Goal: Task Accomplishment & Management: Complete application form

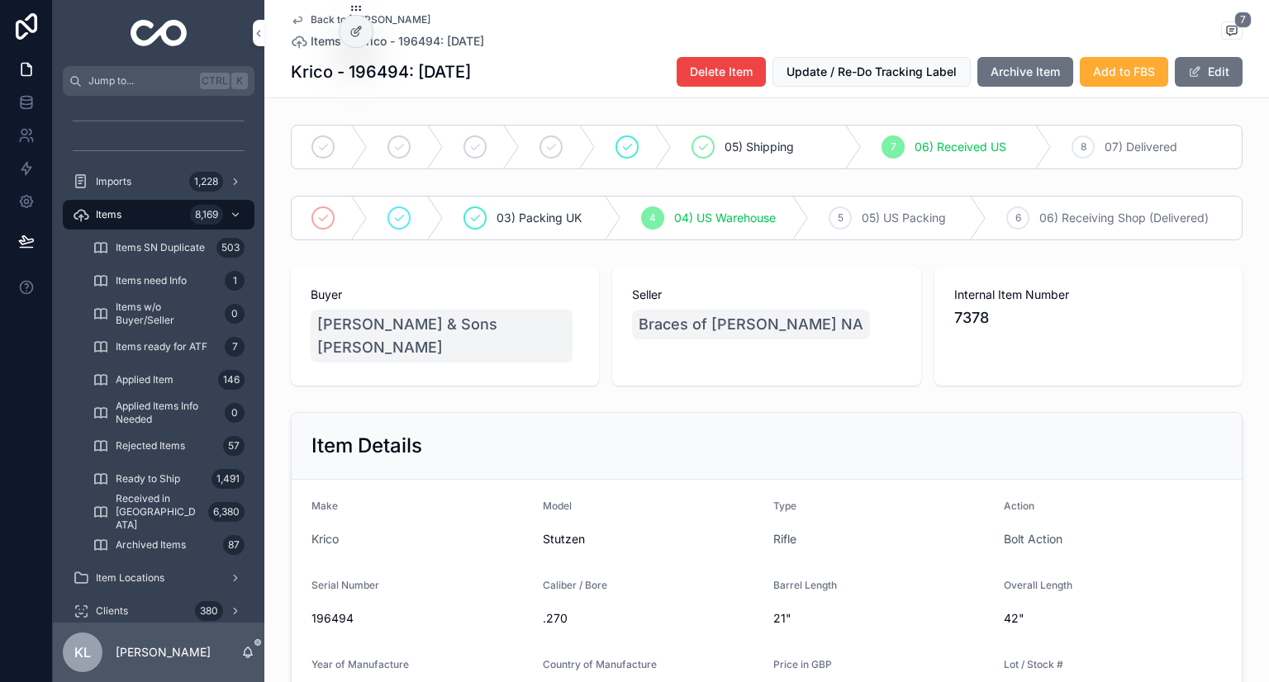
scroll to position [248, 0]
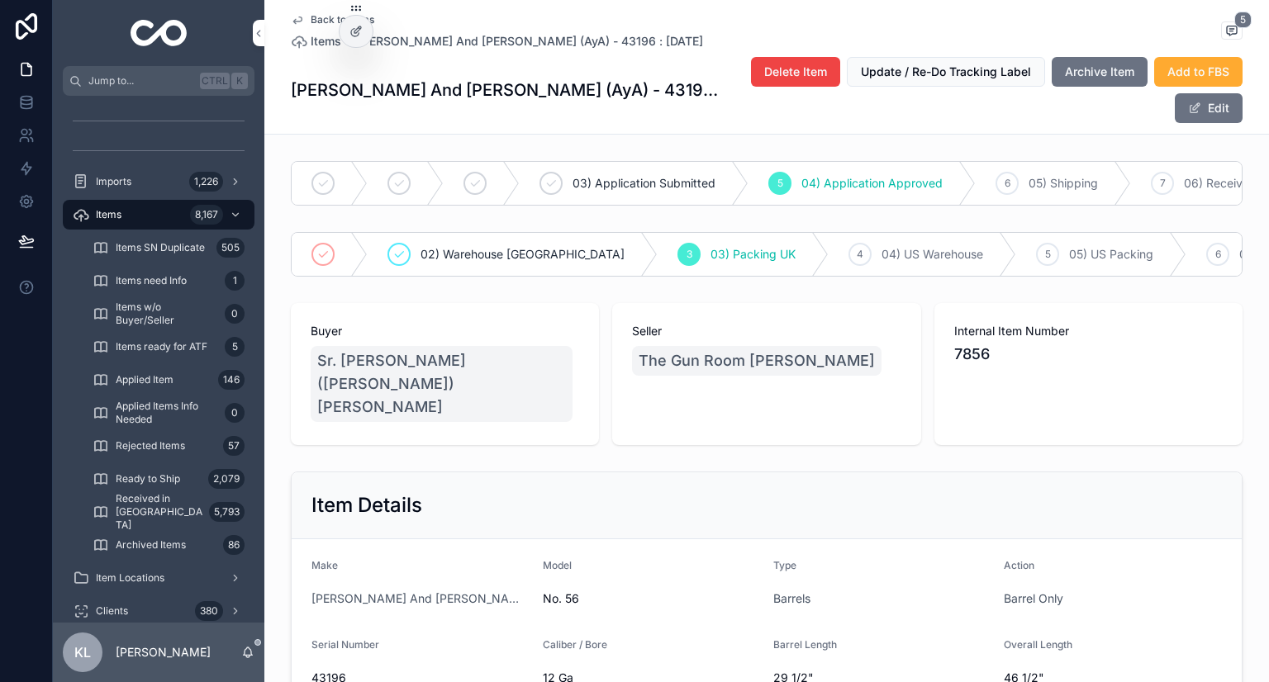
scroll to position [248, 0]
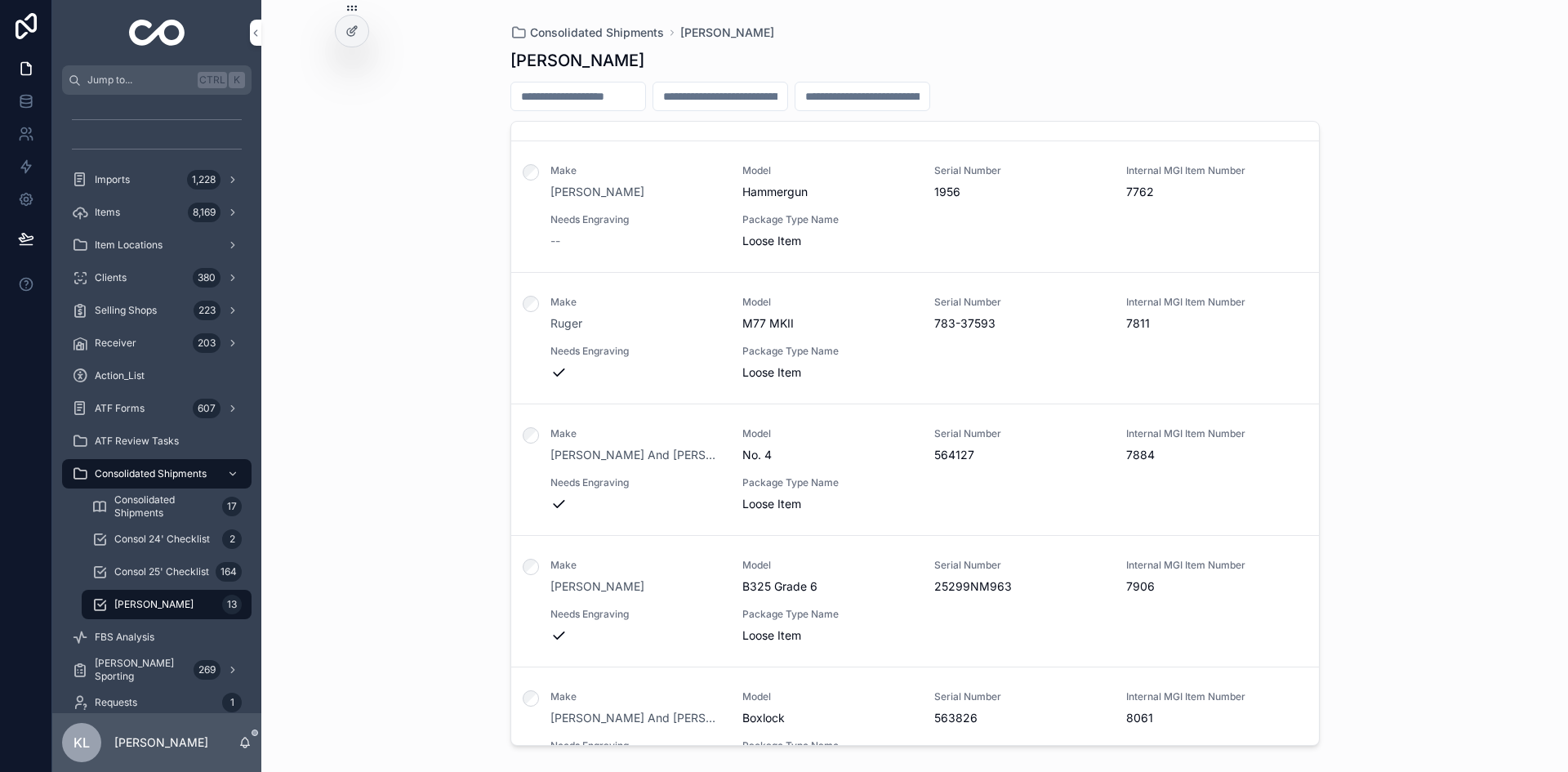
scroll to position [1085, 0]
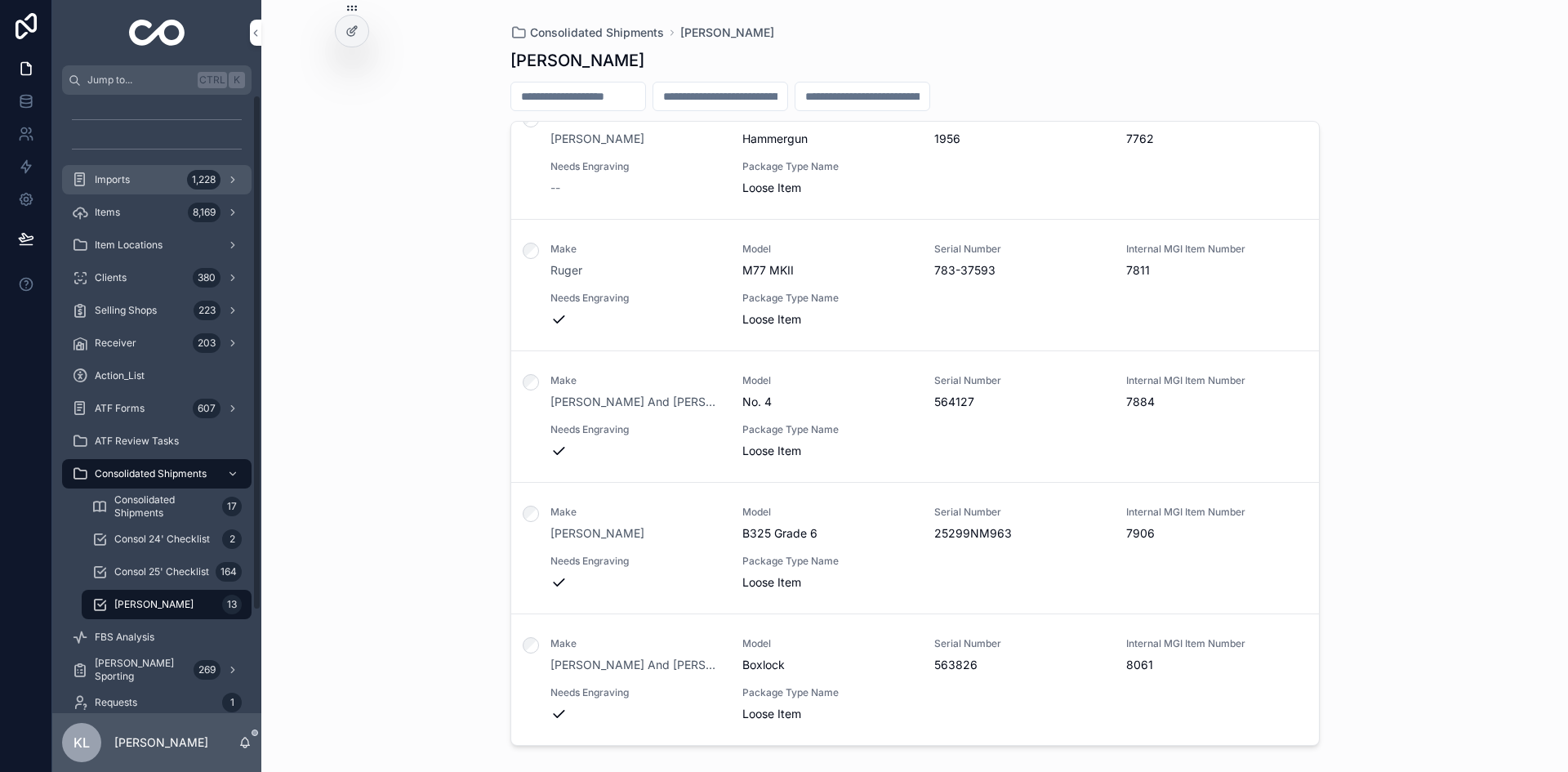
click at [187, 186] on div "1,228" at bounding box center [214, 180] width 54 height 26
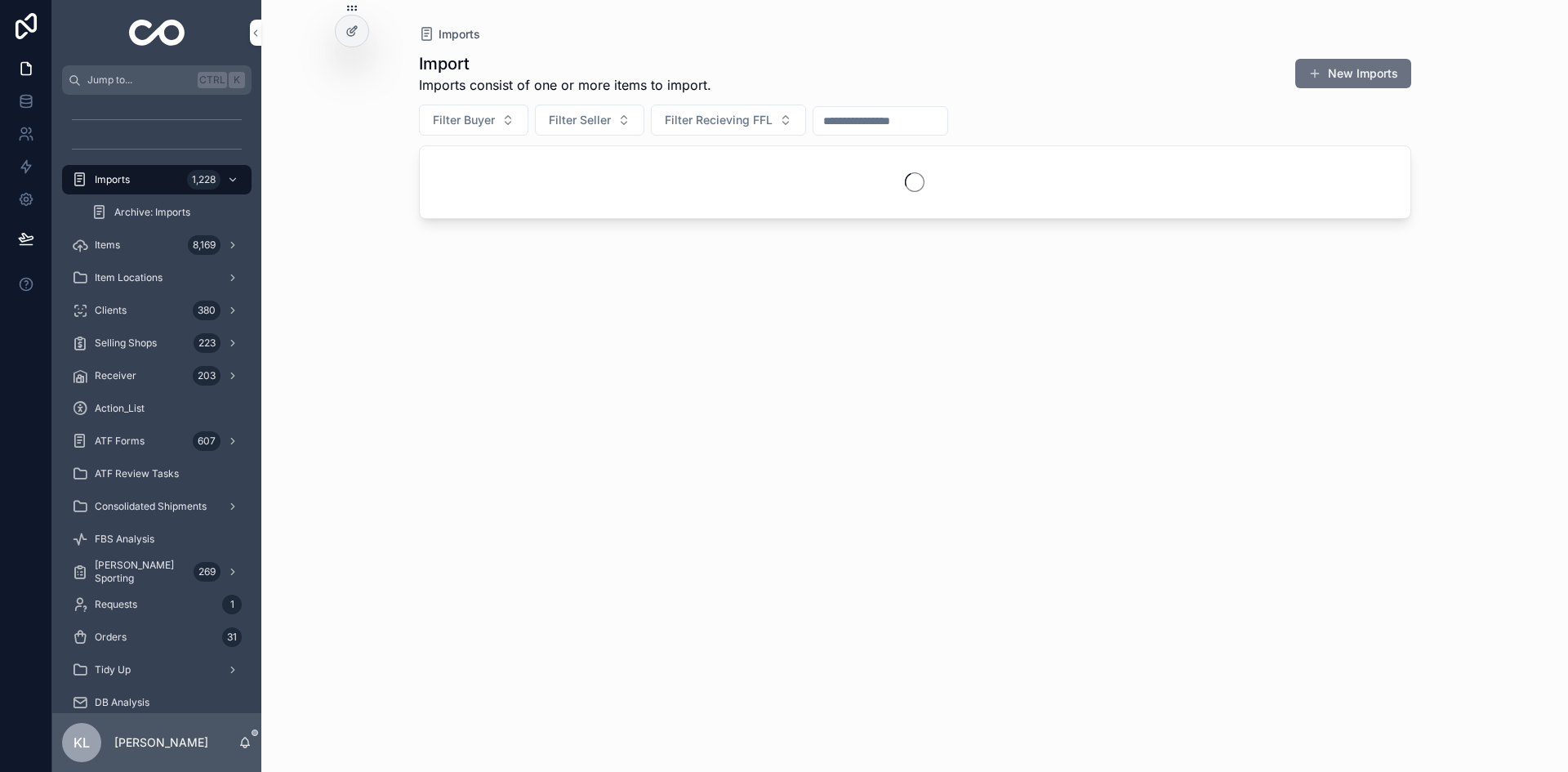
click at [1356, 78] on button "New Imports" at bounding box center [1352, 73] width 116 height 30
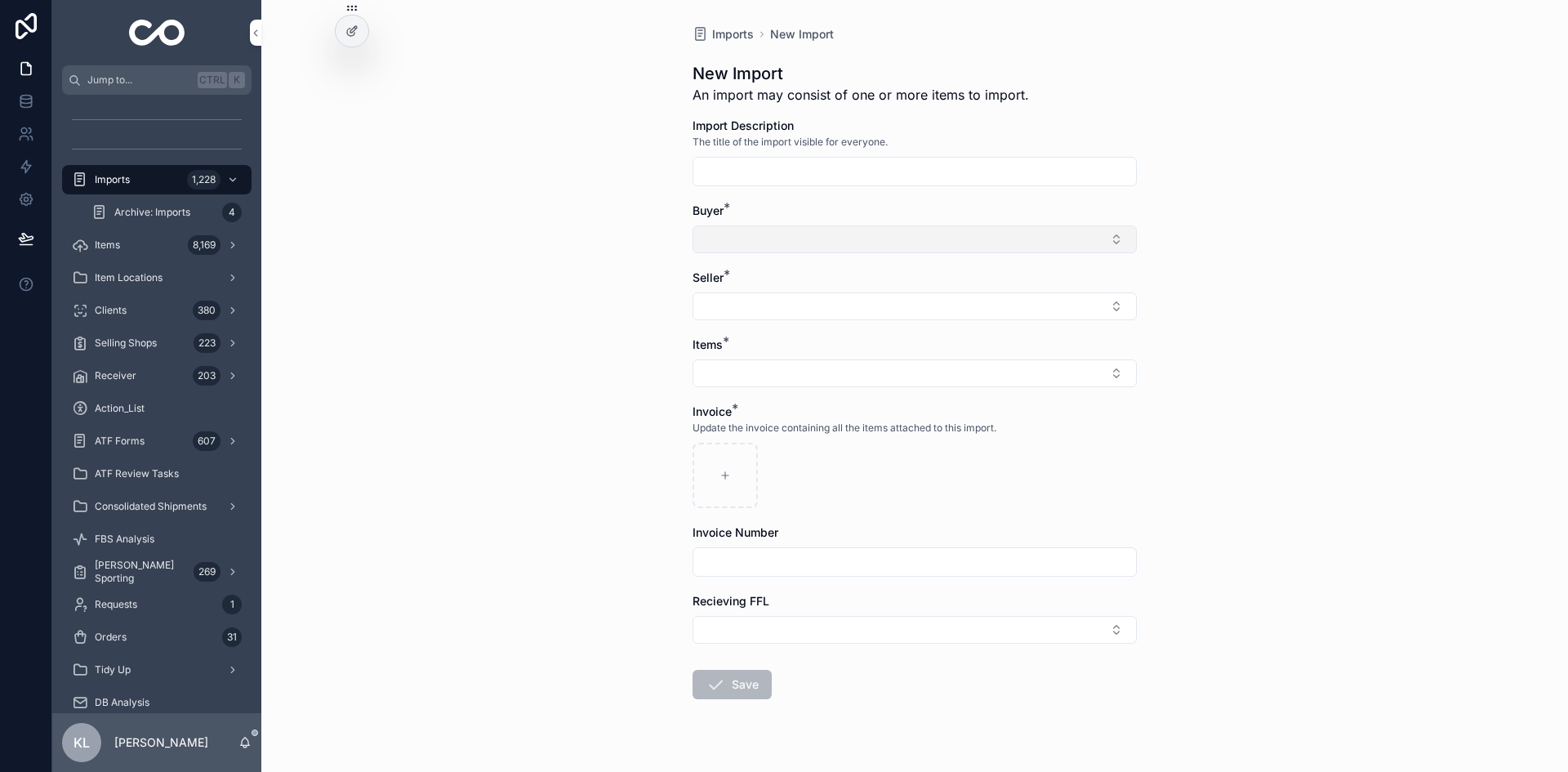
click at [800, 232] on button "Select Button" at bounding box center [915, 239] width 444 height 28
type input "*"
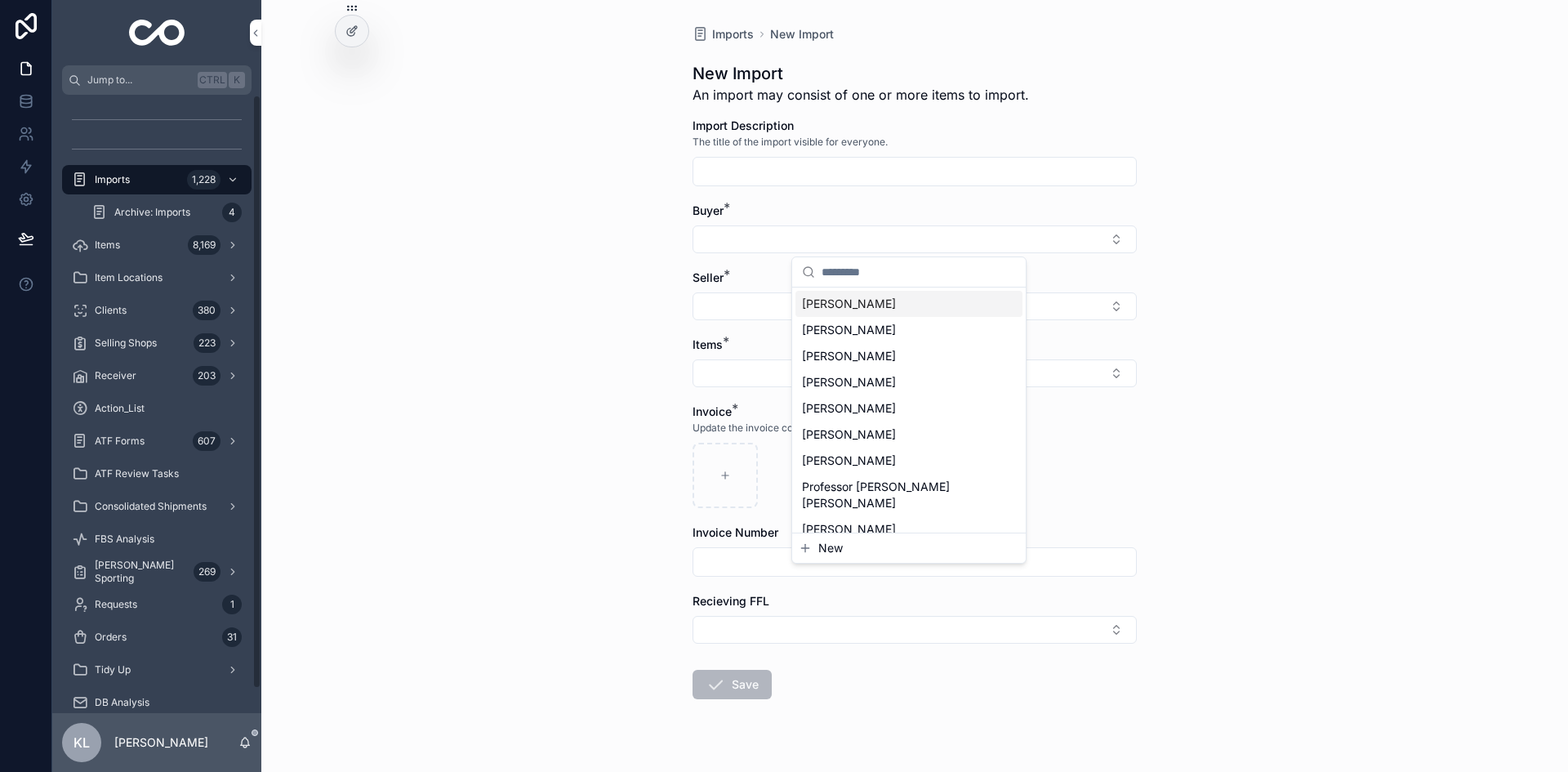
drag, startPoint x: 553, startPoint y: 214, endPoint x: 550, endPoint y: 223, distance: 9.5
click at [553, 214] on div "Imports New Import New Import An import may consist of one or more items to imp…" at bounding box center [915, 386] width 1307 height 772
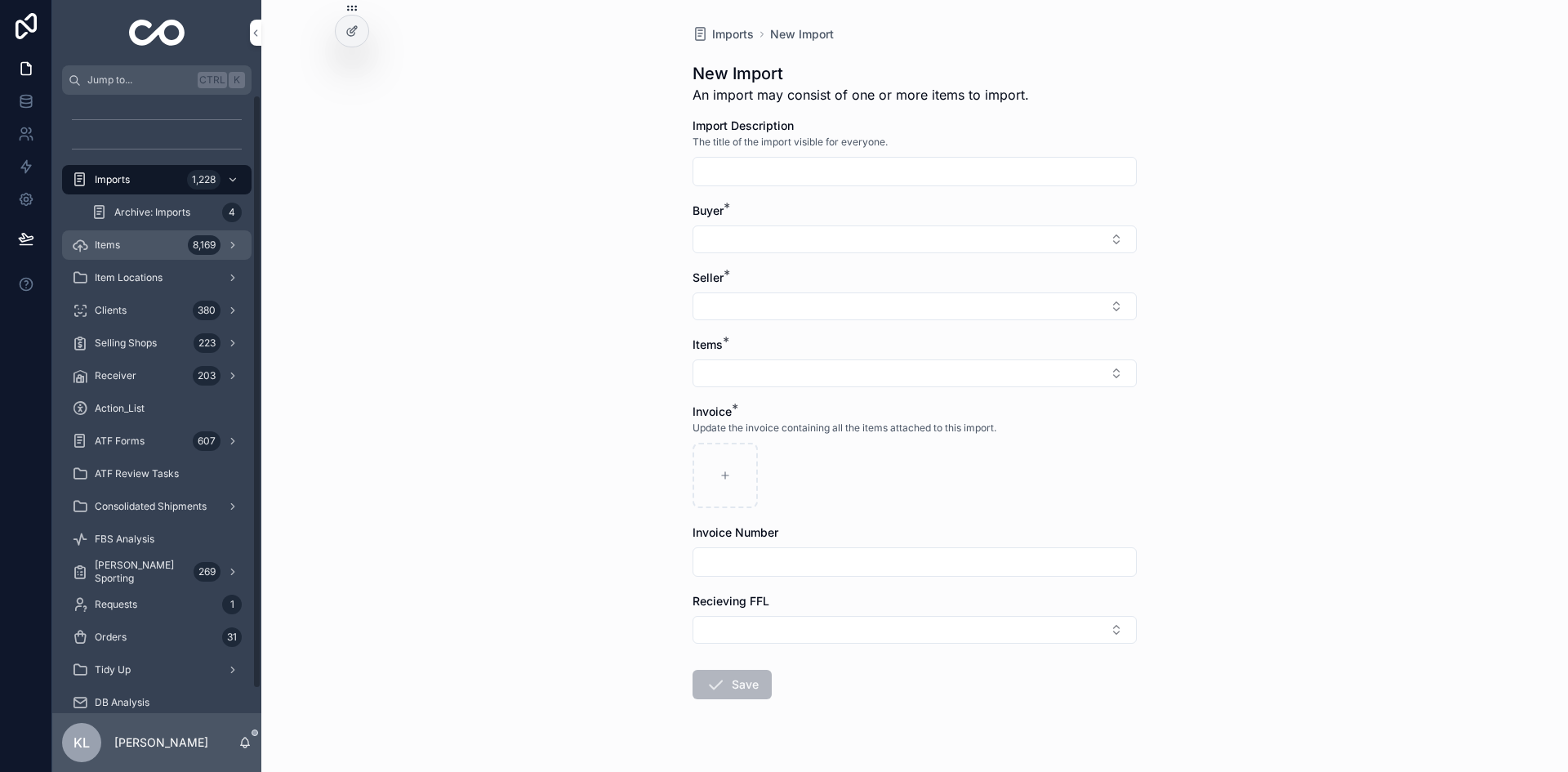
click at [123, 246] on div "Items 8,169" at bounding box center [157, 245] width 170 height 26
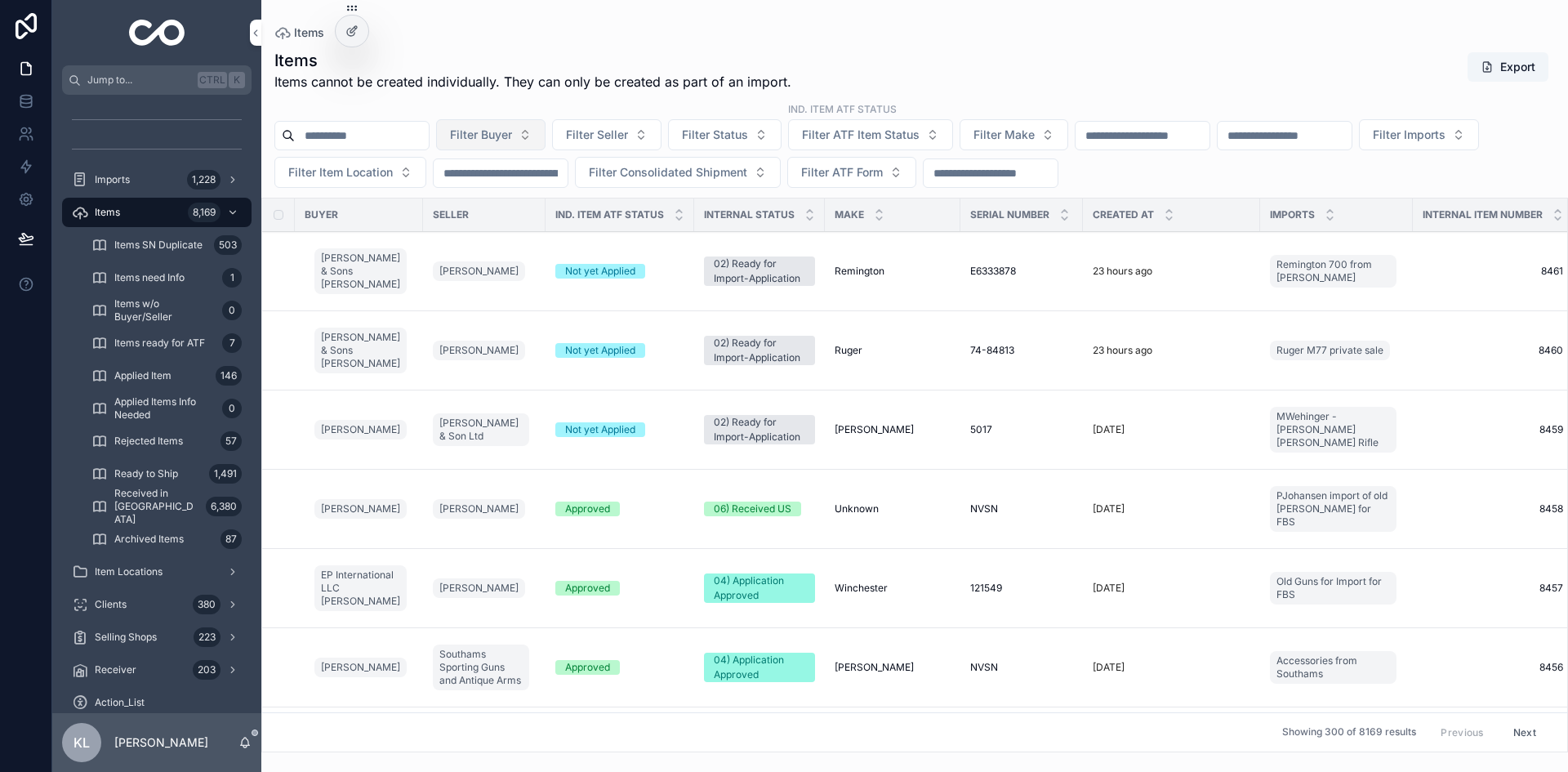
click at [546, 137] on button "Filter Buyer" at bounding box center [490, 134] width 110 height 31
type input "*****"
click at [485, 208] on span "Sarah Johansen" at bounding box center [472, 201] width 94 height 17
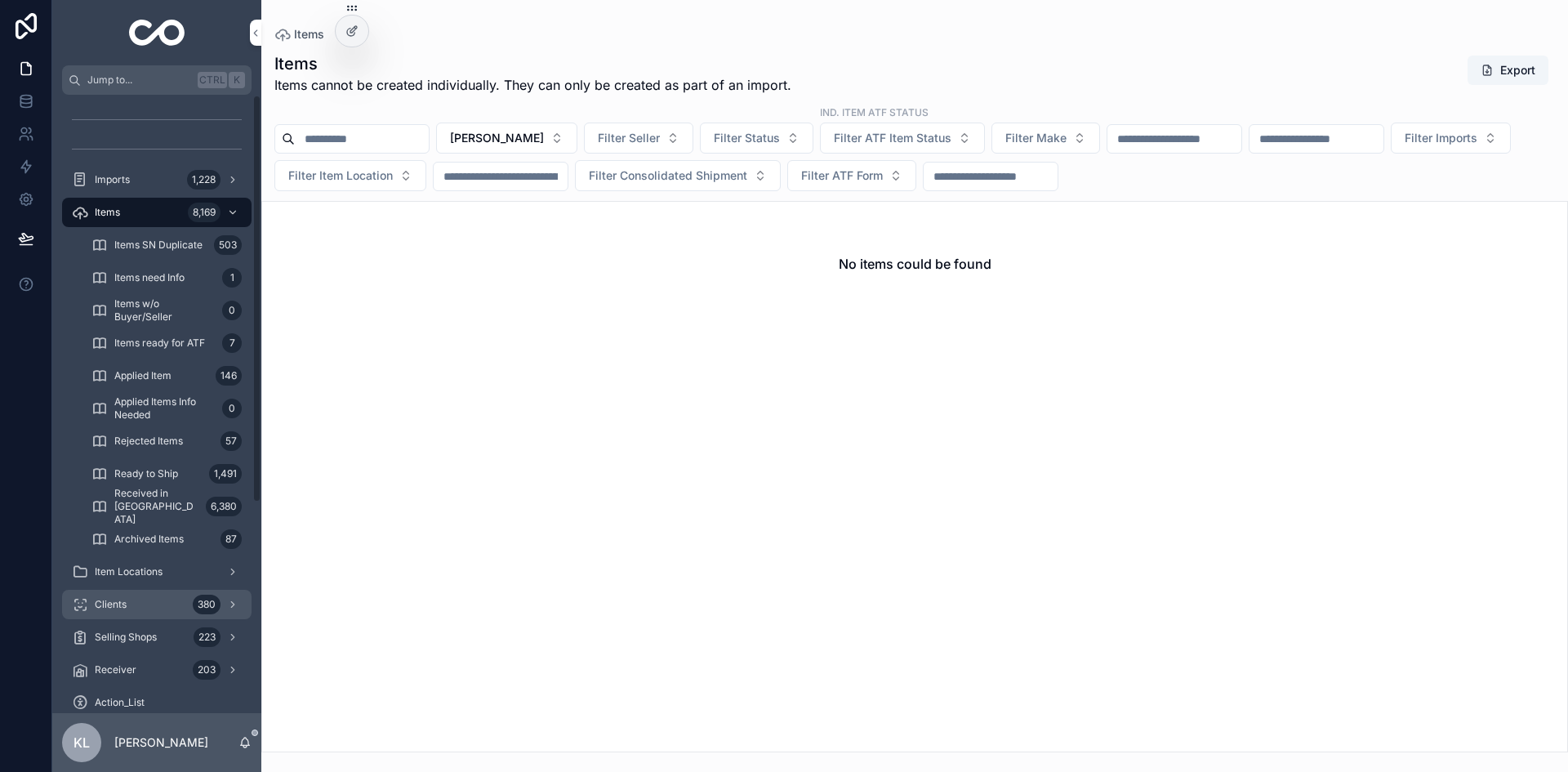
click at [153, 605] on div "Clients 380" at bounding box center [157, 604] width 170 height 26
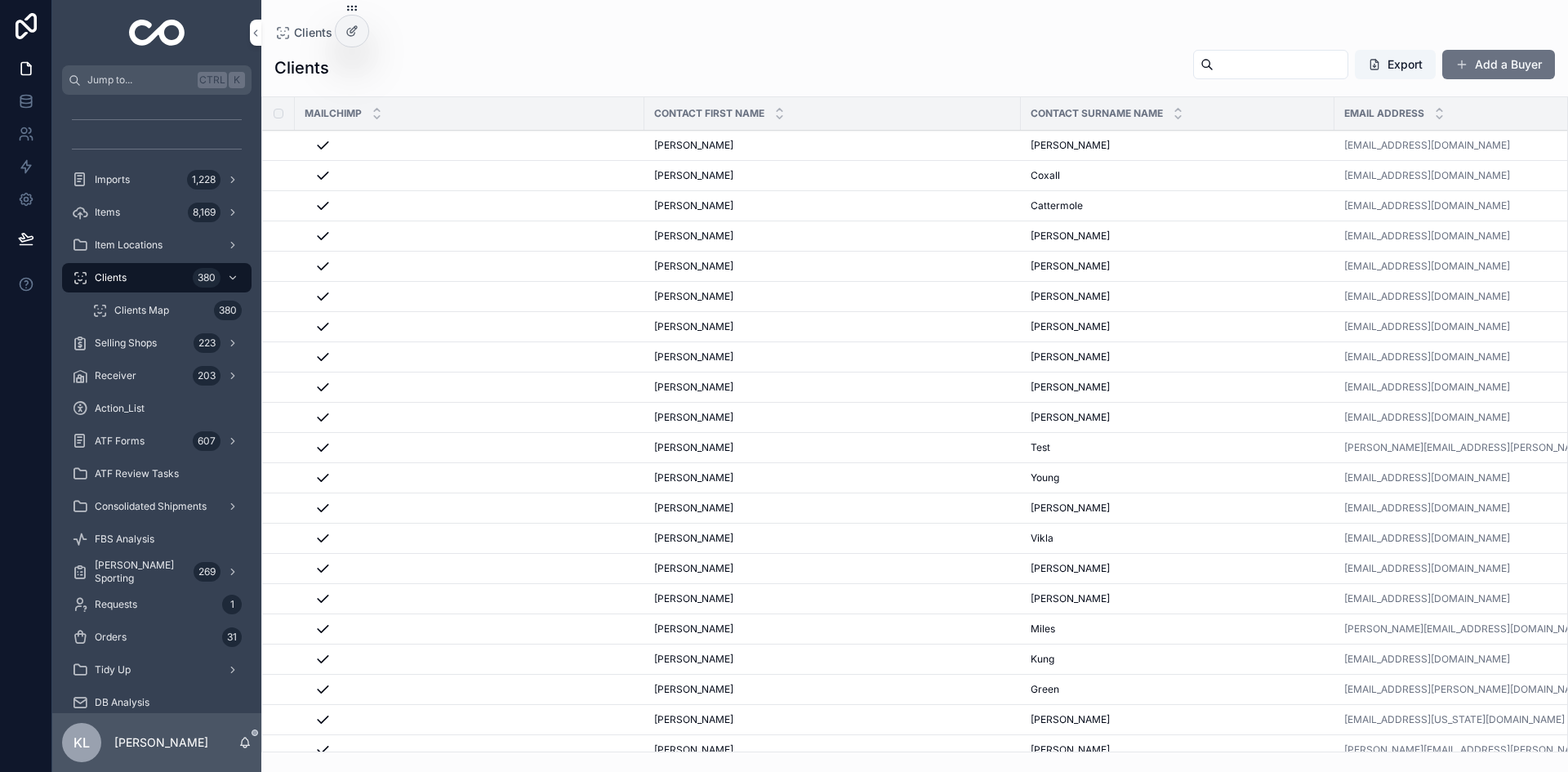
click at [978, 150] on div "Sarah Sarah" at bounding box center [832, 144] width 357 height 13
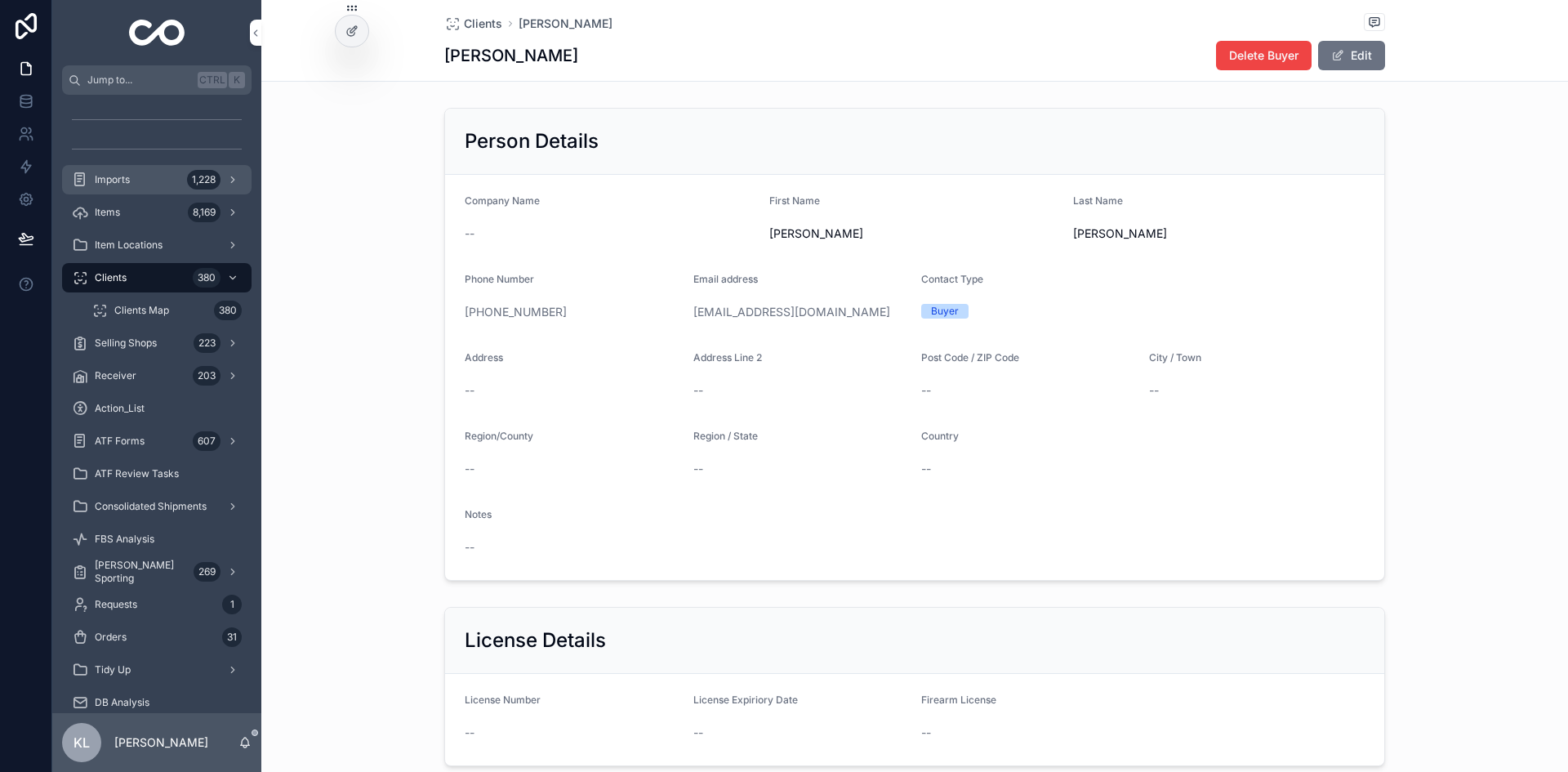
click at [172, 181] on div "Imports 1,228" at bounding box center [157, 180] width 170 height 26
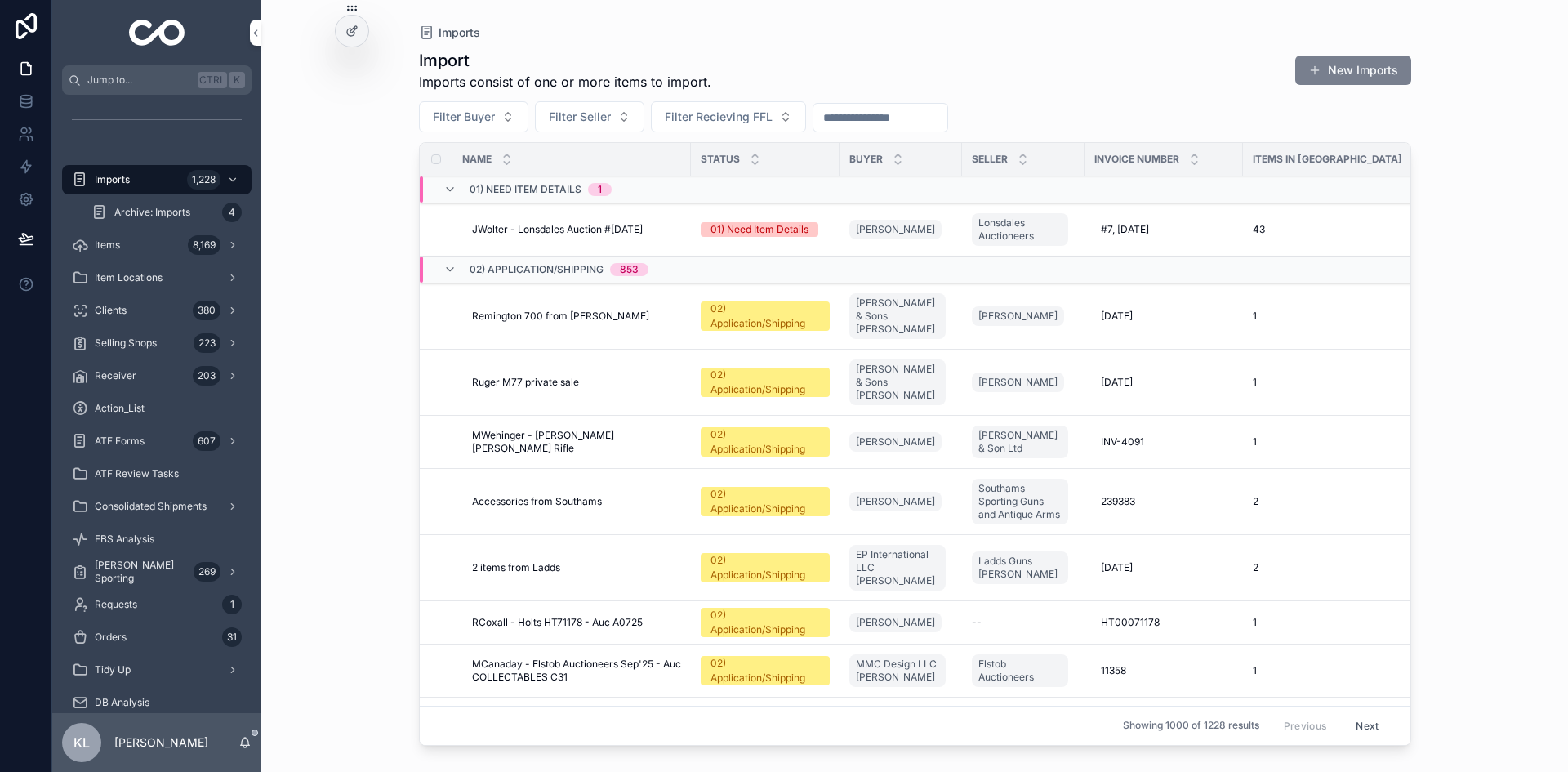
click at [1324, 76] on button "New Imports" at bounding box center [1352, 70] width 116 height 30
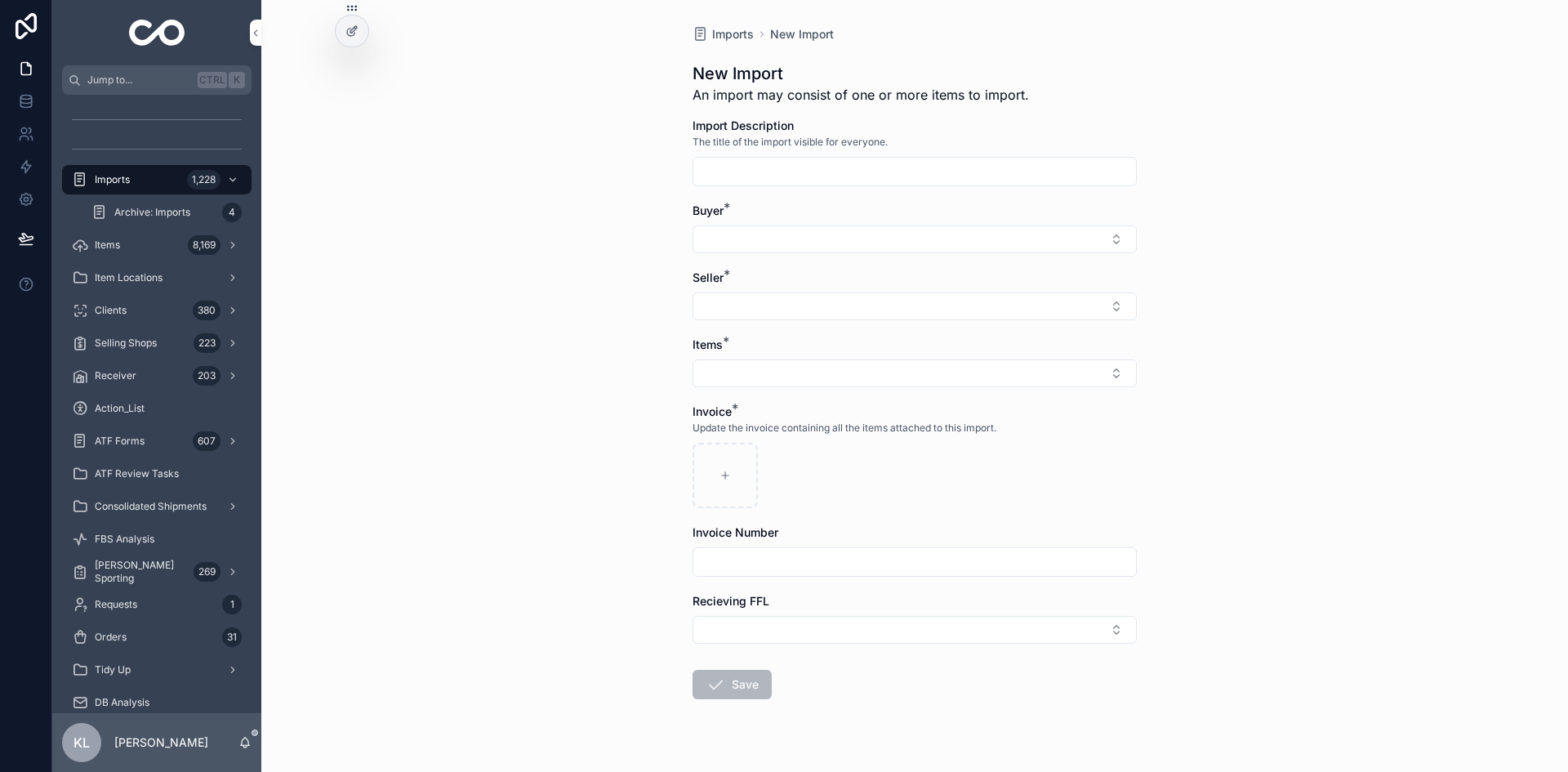
click at [809, 167] on input "scrollable content" at bounding box center [915, 171] width 443 height 23
type input "**********"
click at [792, 239] on button "Select Button" at bounding box center [915, 239] width 444 height 28
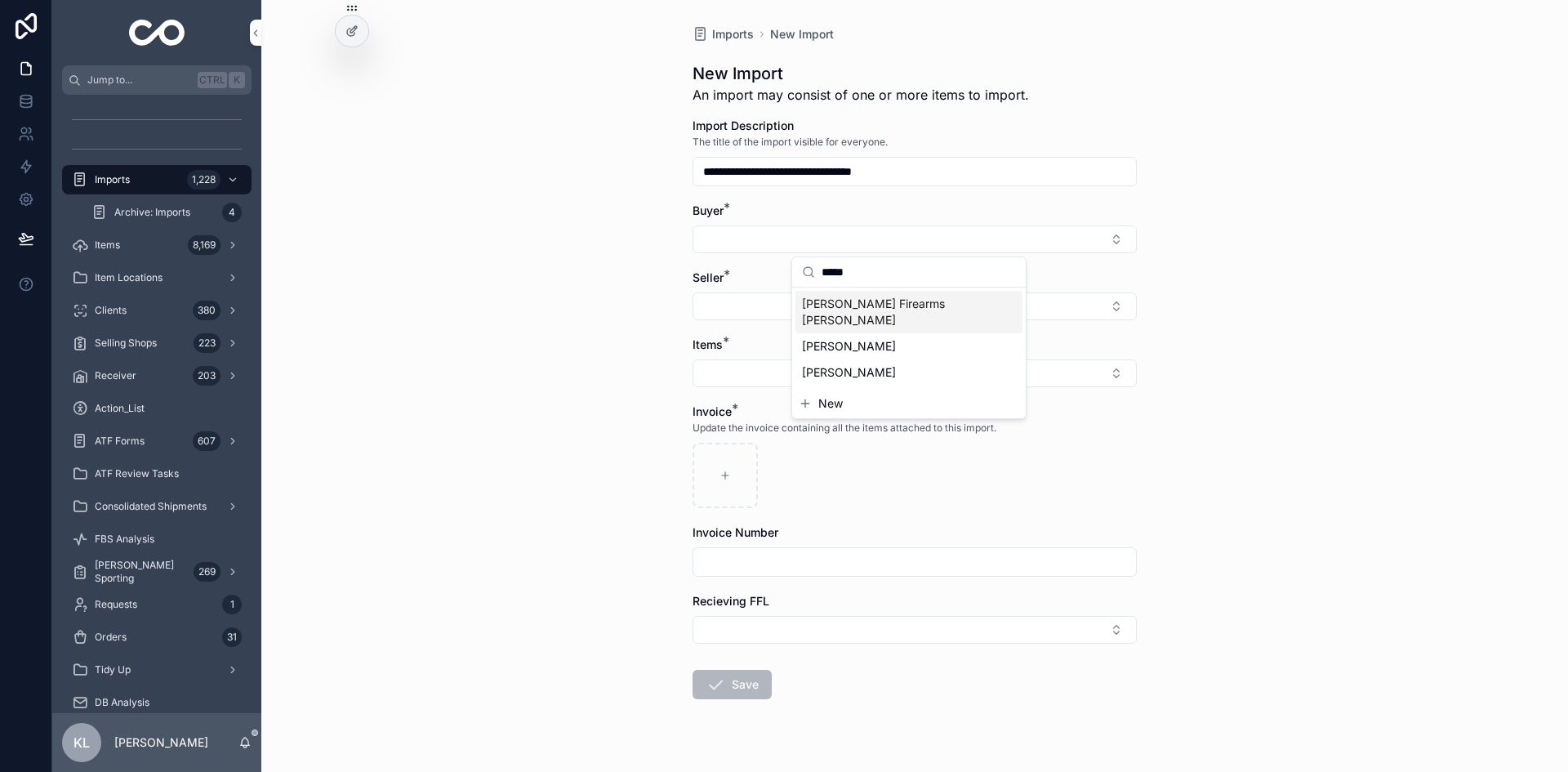
type input "*****"
click at [830, 300] on span "Johnson Firearms Katherine Zverev" at bounding box center [899, 311] width 195 height 33
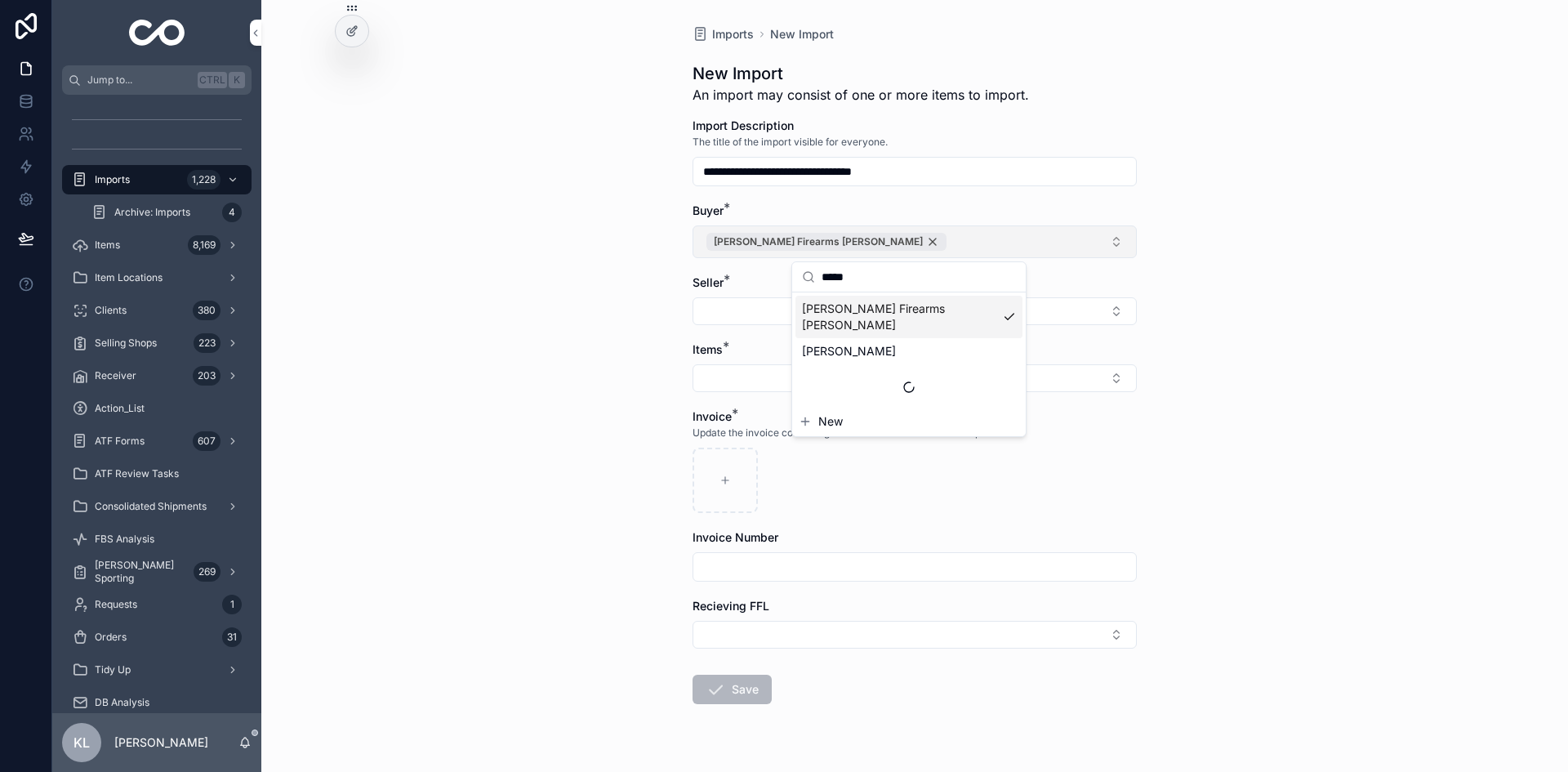
click at [889, 242] on div "Johnson Firearms Katherine Zverev" at bounding box center [827, 241] width 240 height 18
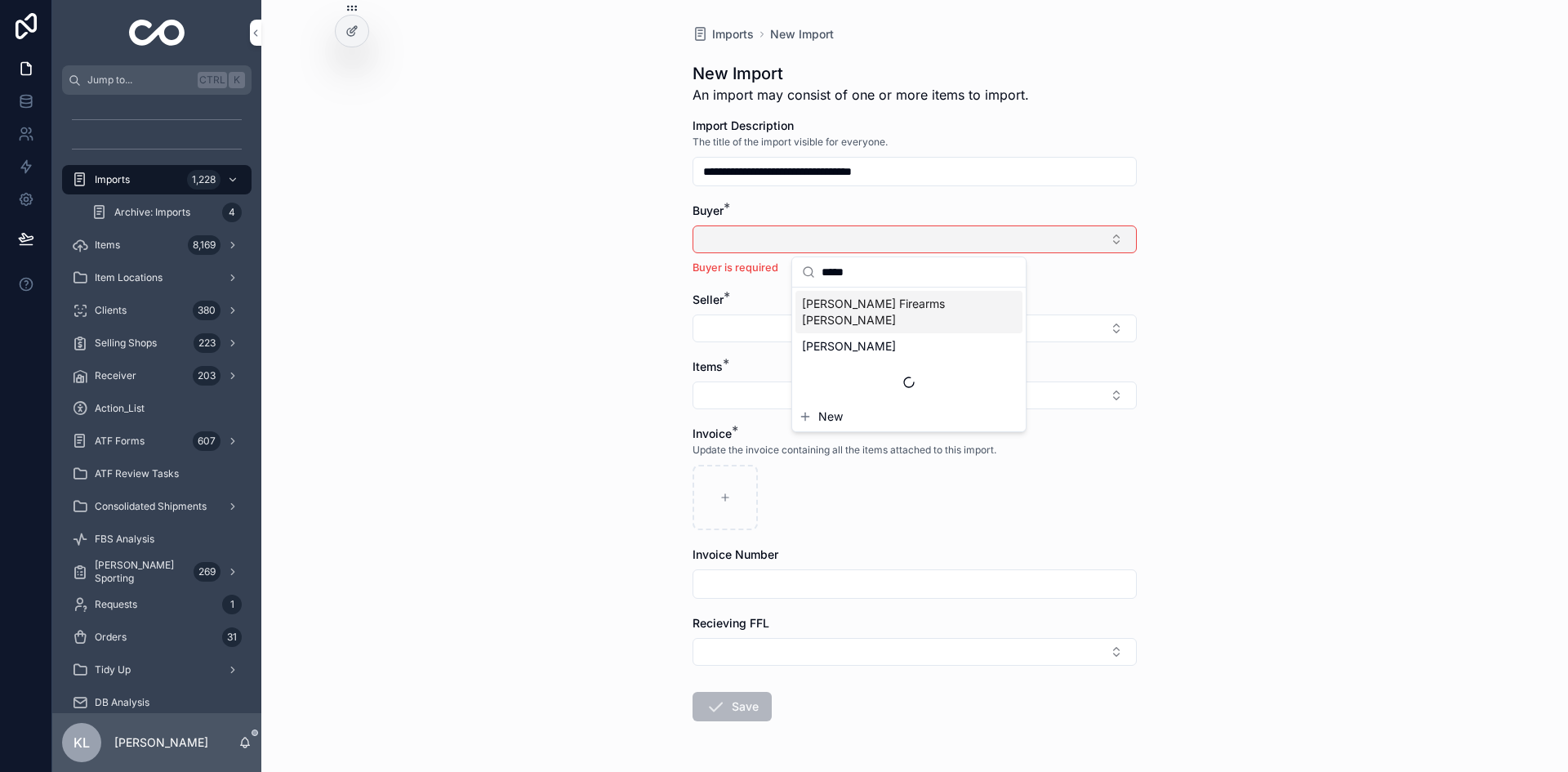
click at [830, 408] on span "New" at bounding box center [830, 416] width 25 height 17
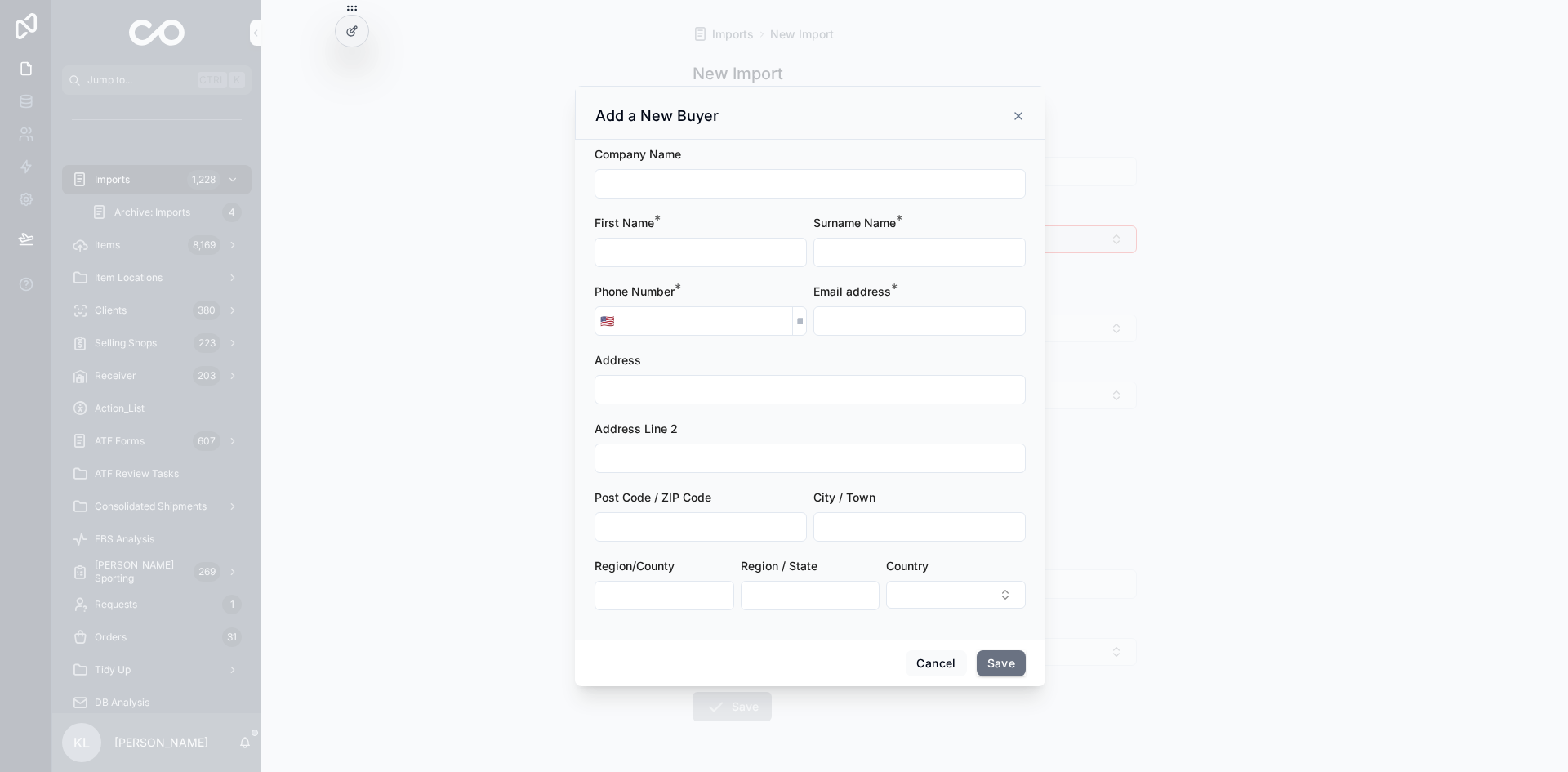
click at [678, 243] on input "scrollable content" at bounding box center [700, 252] width 211 height 23
type input "****"
type input "*******"
